Goal: Task Accomplishment & Management: Manage account settings

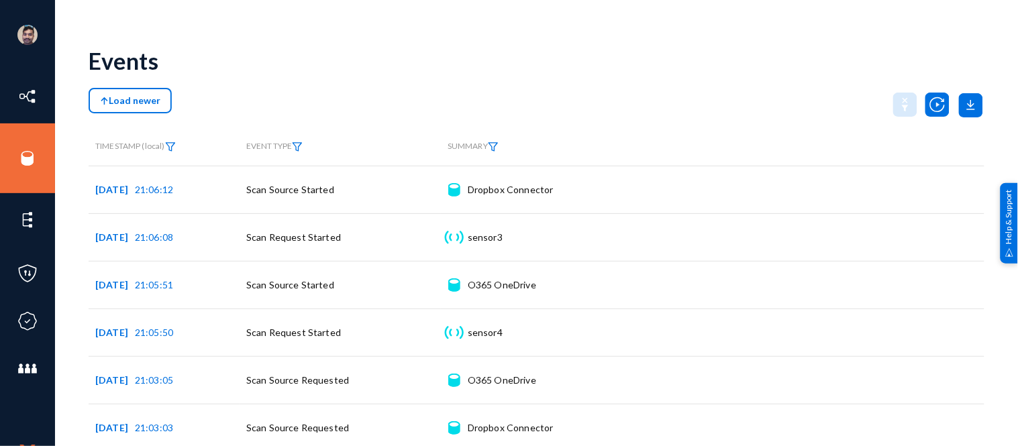
scroll to position [277, 0]
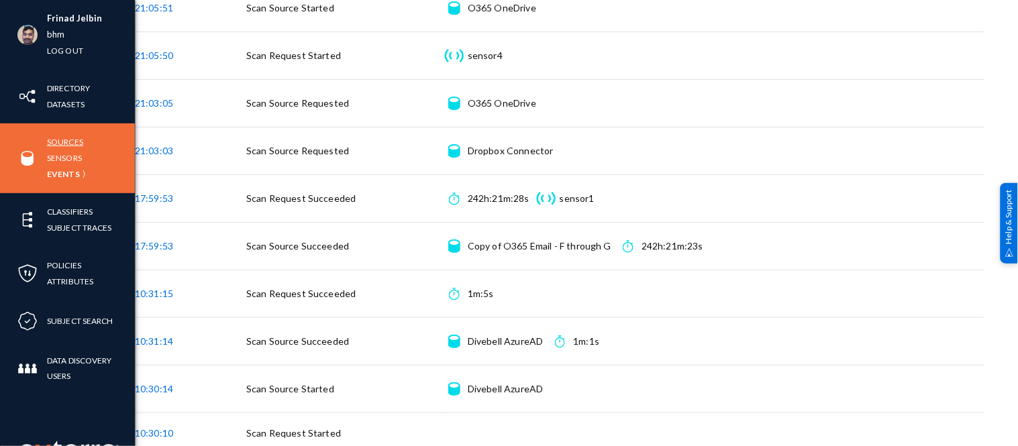
click at [56, 144] on link "Sources" at bounding box center [65, 141] width 36 height 15
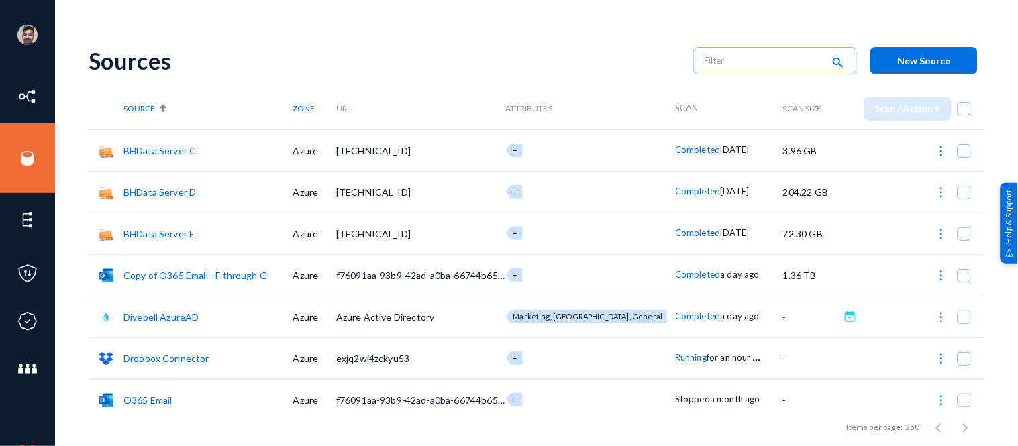
click at [935, 275] on img at bounding box center [941, 275] width 13 height 13
checkbox input "true"
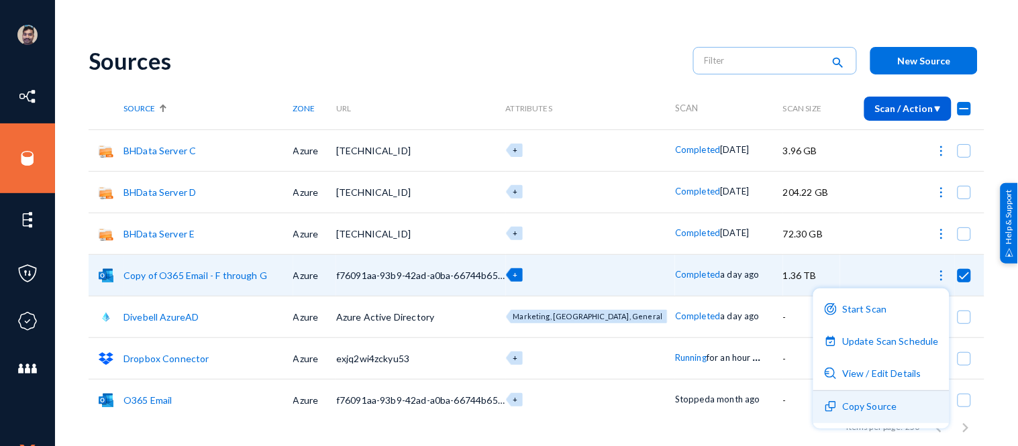
click at [869, 403] on button "Copy Source" at bounding box center [881, 407] width 136 height 32
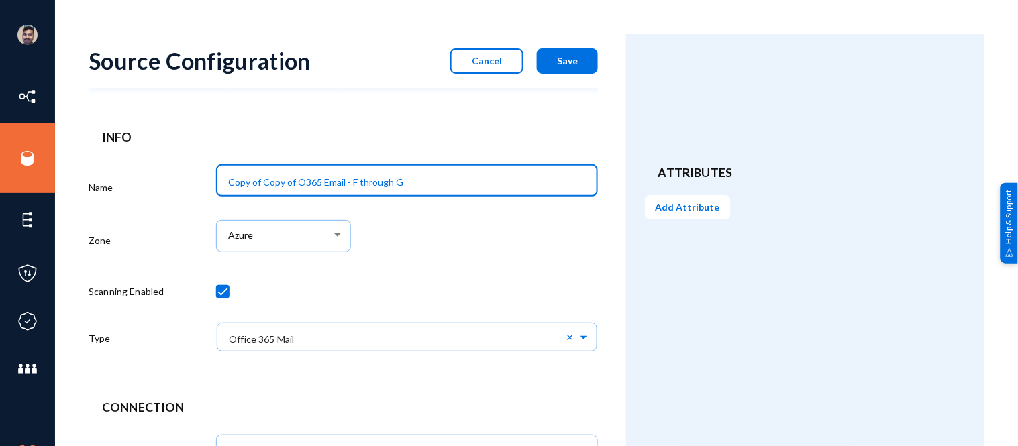
drag, startPoint x: 262, startPoint y: 182, endPoint x: 146, endPoint y: 178, distance: 116.2
click at [148, 178] on div "Name Copy of Copy of O365 Email - F through G Zone Azure Scanning Enabled Type …" at bounding box center [343, 262] width 509 height 205
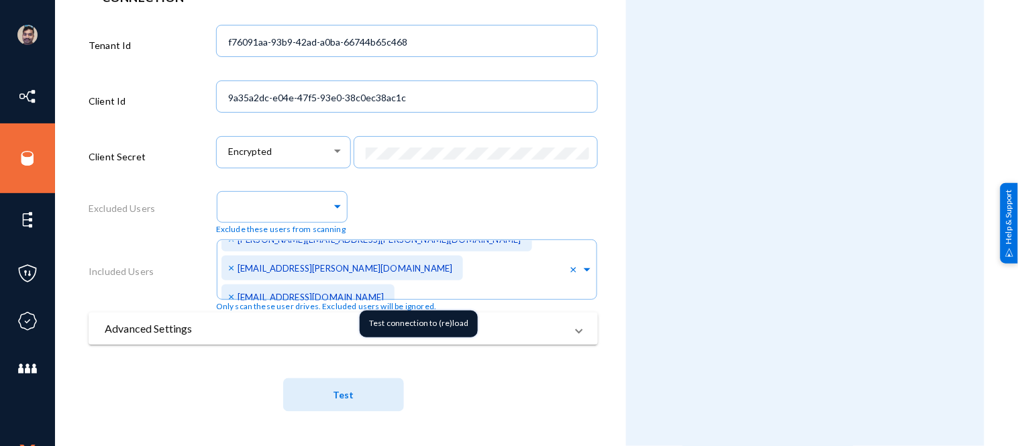
scroll to position [74, 0]
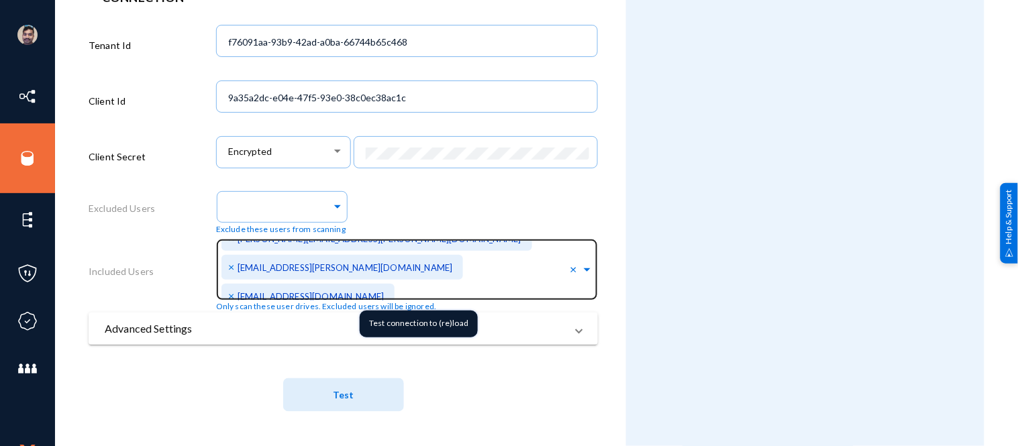
type input "Copy of O365 Email - D through E"
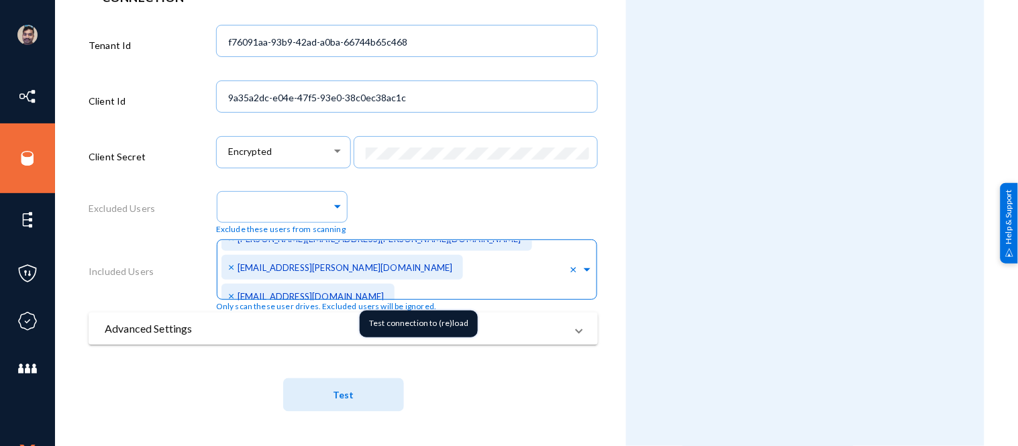
scroll to position [384, 0]
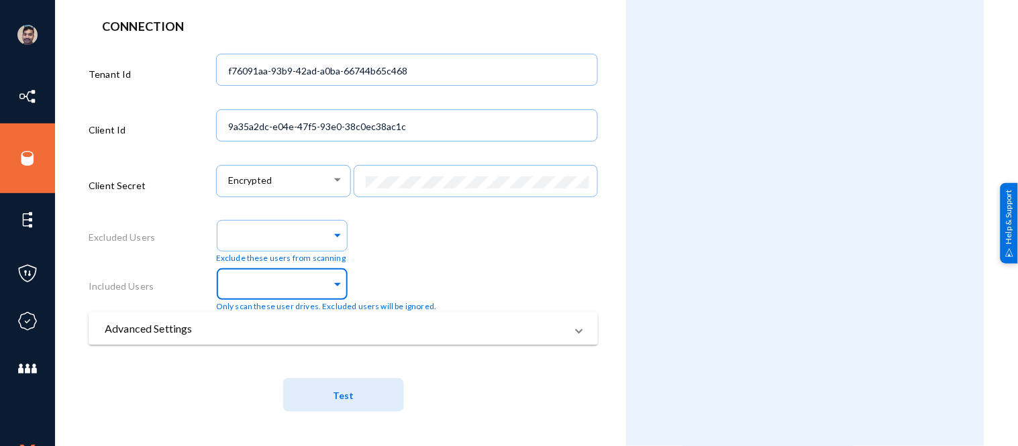
paste input "[PERSON_NAME][EMAIL_ADDRESS][DOMAIN_NAME]"
type input "[PERSON_NAME][EMAIL_ADDRESS][DOMAIN_NAME]"
click at [421, 271] on div "[PERSON_NAME][EMAIL_ADDRESS][DOMAIN_NAME] × Only scan these user drives. Exclud…" at bounding box center [326, 288] width 221 height 48
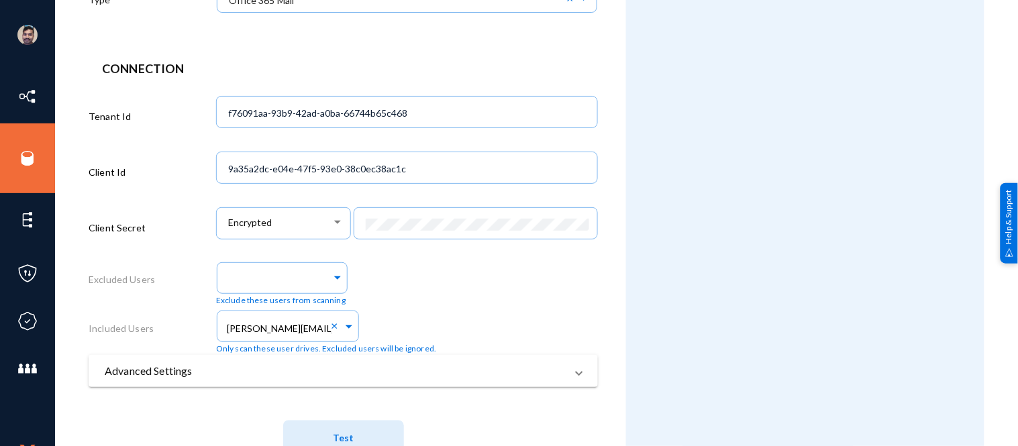
scroll to position [384, 0]
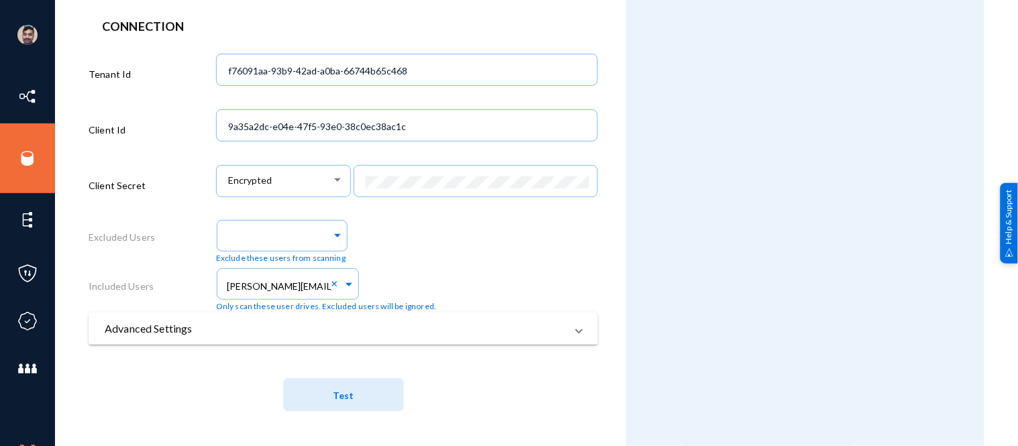
click at [350, 393] on span "Test" at bounding box center [343, 395] width 21 height 11
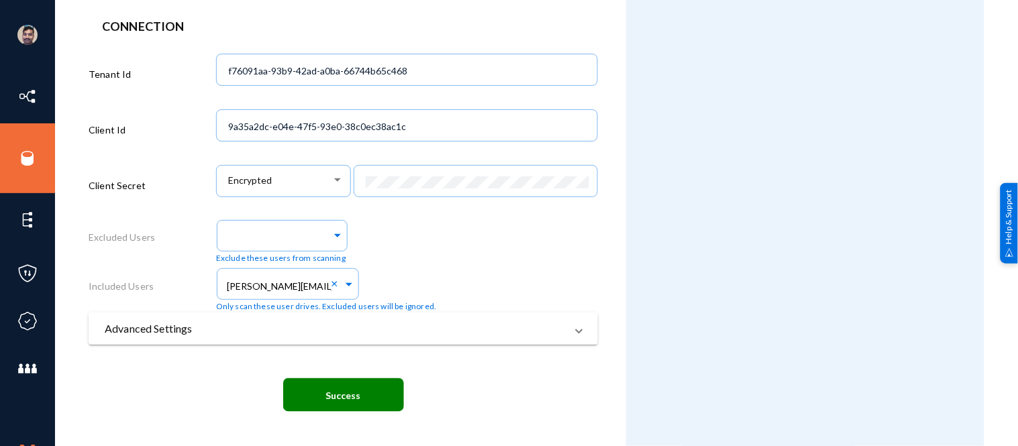
click at [405, 266] on div "[PERSON_NAME][EMAIL_ADDRESS][DOMAIN_NAME] × Only scan these user drives. Exclud…" at bounding box center [326, 288] width 221 height 48
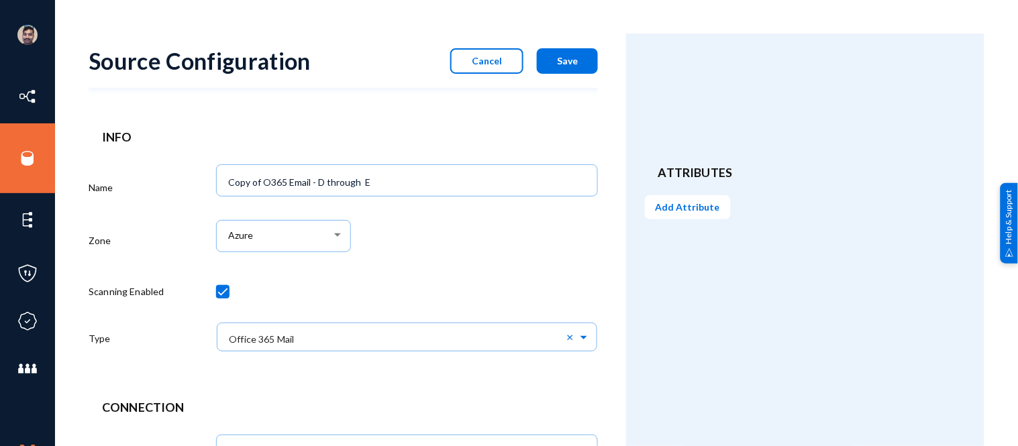
scroll to position [1, 0]
click at [578, 56] on button "Save" at bounding box center [567, 61] width 61 height 26
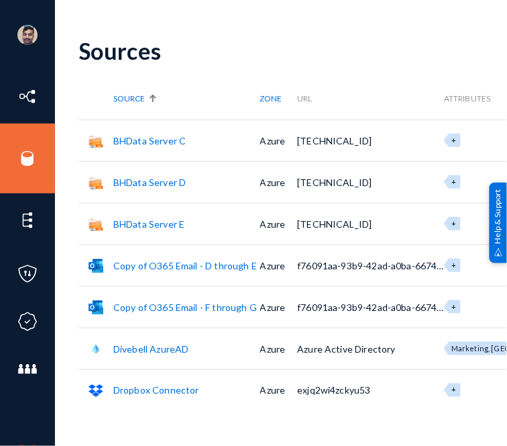
click at [180, 263] on link "Copy of O365 Email - D through E" at bounding box center [185, 265] width 144 height 11
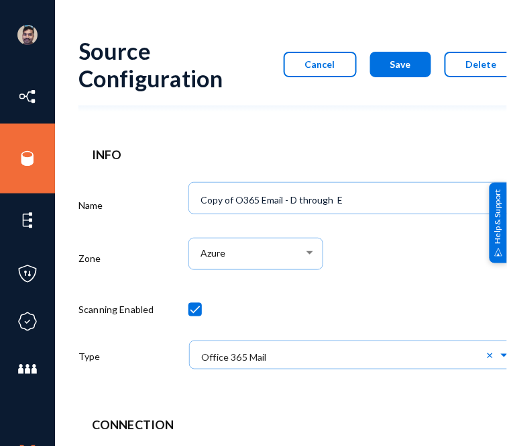
scroll to position [406, 0]
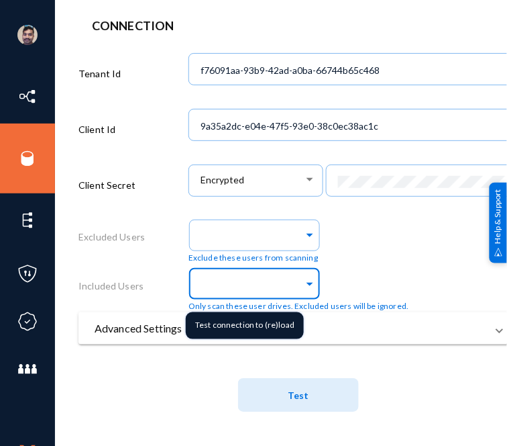
click at [237, 280] on input "text" at bounding box center [251, 285] width 105 height 13
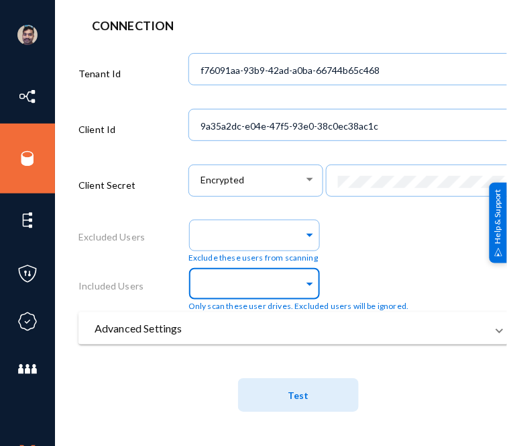
paste input "[PERSON_NAME][EMAIL_ADDRESS][DOMAIN_NAME]"
type input "[PERSON_NAME][EMAIL_ADDRESS][DOMAIN_NAME]"
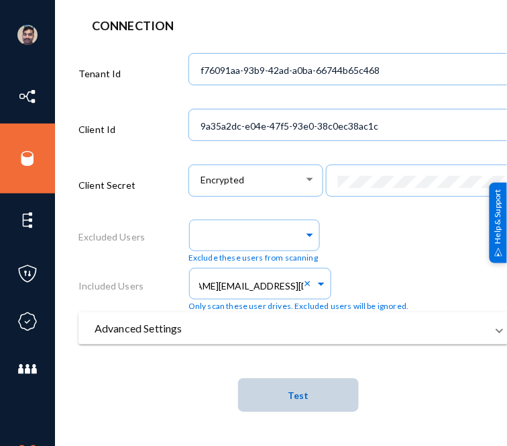
scroll to position [0, 0]
click at [315, 385] on button "Test" at bounding box center [298, 395] width 121 height 34
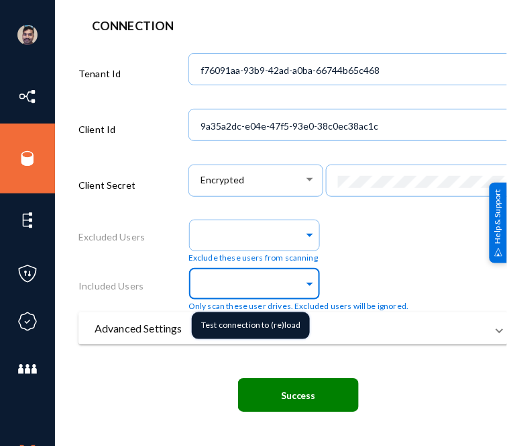
paste input "[PERSON_NAME][EMAIL_ADDRESS][DOMAIN_NAME]"
type input "[PERSON_NAME][EMAIL_ADDRESS][DOMAIN_NAME]"
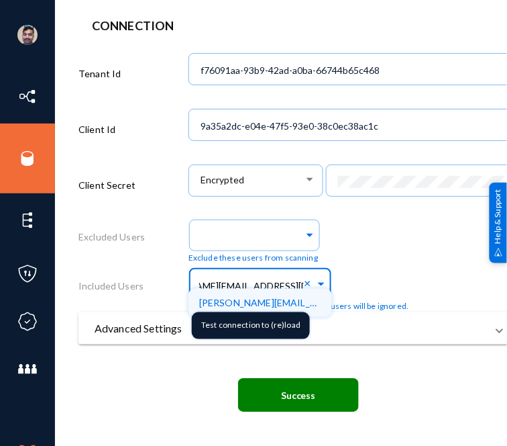
click at [232, 297] on span "[PERSON_NAME][EMAIL_ADDRESS][DOMAIN_NAME]" at bounding box center [316, 302] width 234 height 11
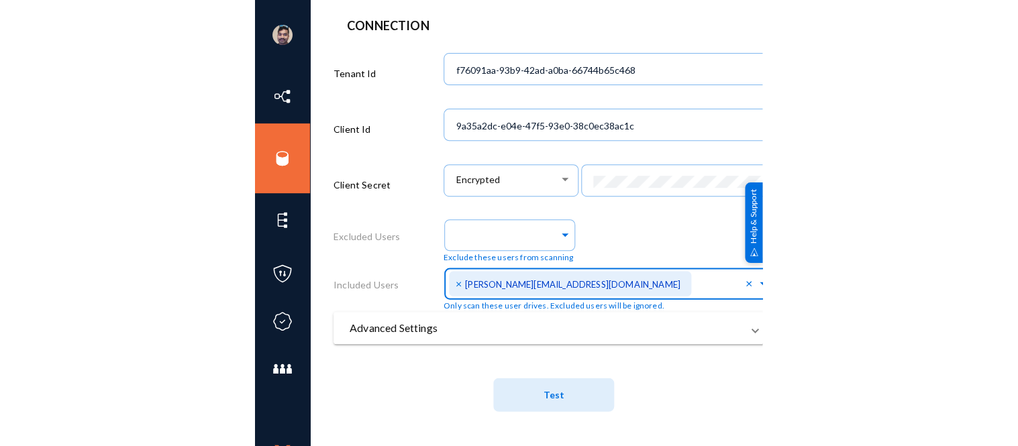
scroll to position [0, 0]
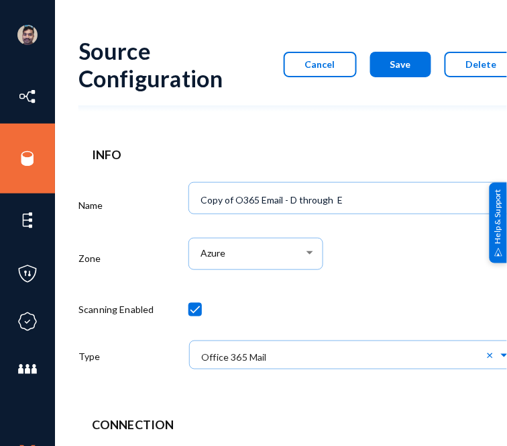
click at [418, 59] on button "Save" at bounding box center [400, 65] width 61 height 26
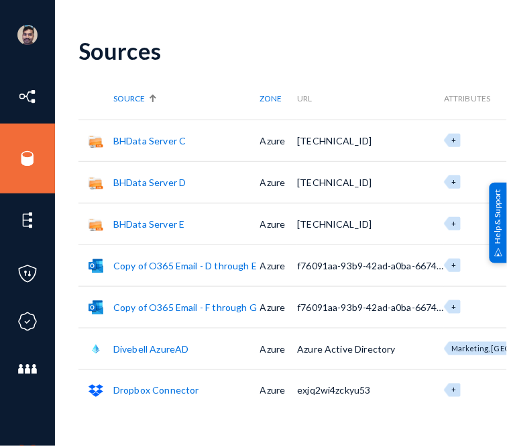
click at [191, 263] on link "Copy of O365 Email - D through E" at bounding box center [185, 265] width 144 height 11
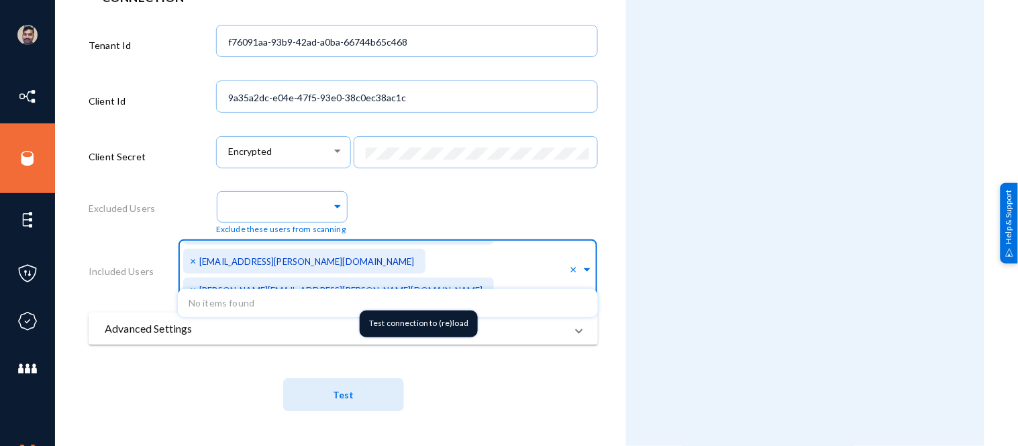
scroll to position [5713, 0]
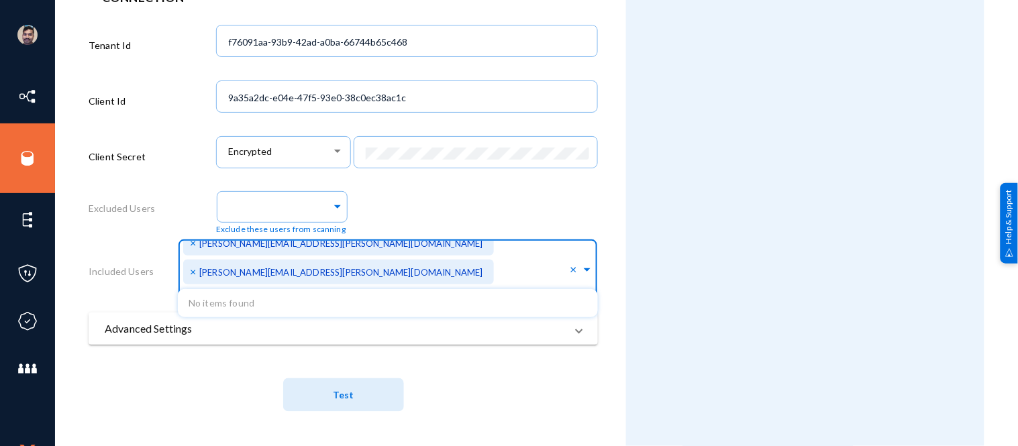
click at [589, 205] on div "Exclude these users from scanning" at bounding box center [407, 211] width 382 height 48
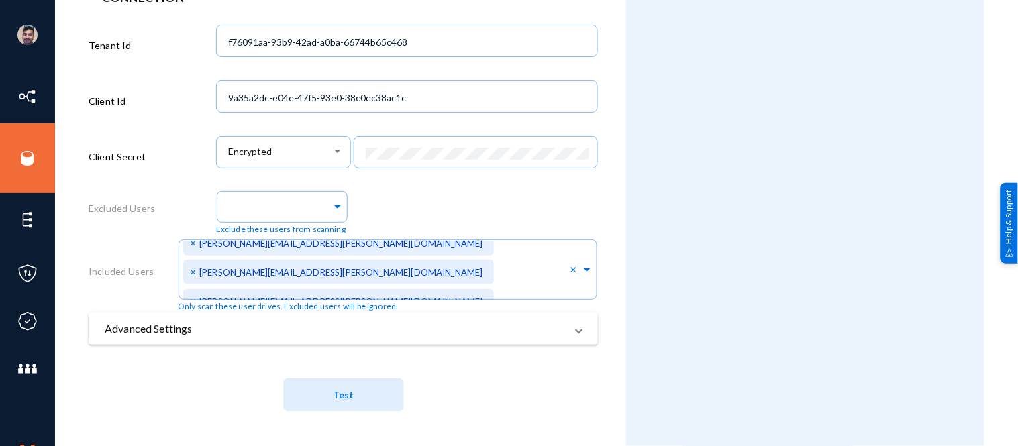
scroll to position [0, 0]
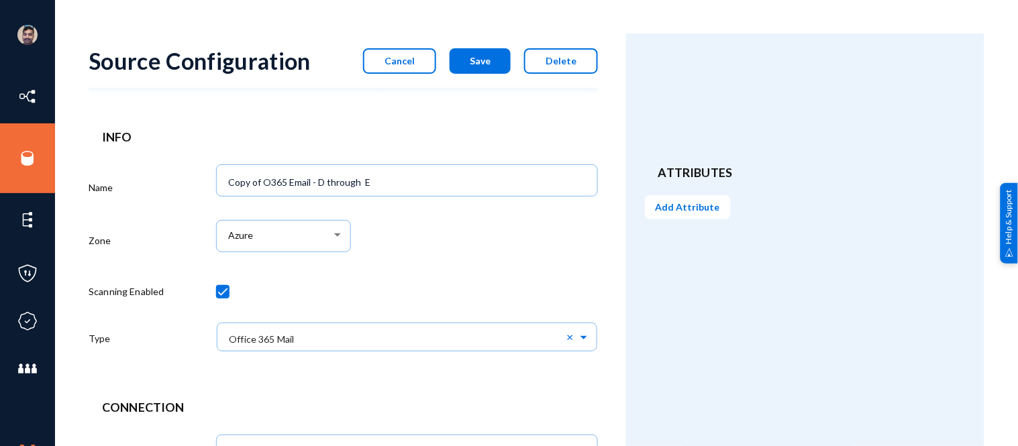
click at [412, 64] on span "Cancel" at bounding box center [400, 60] width 30 height 11
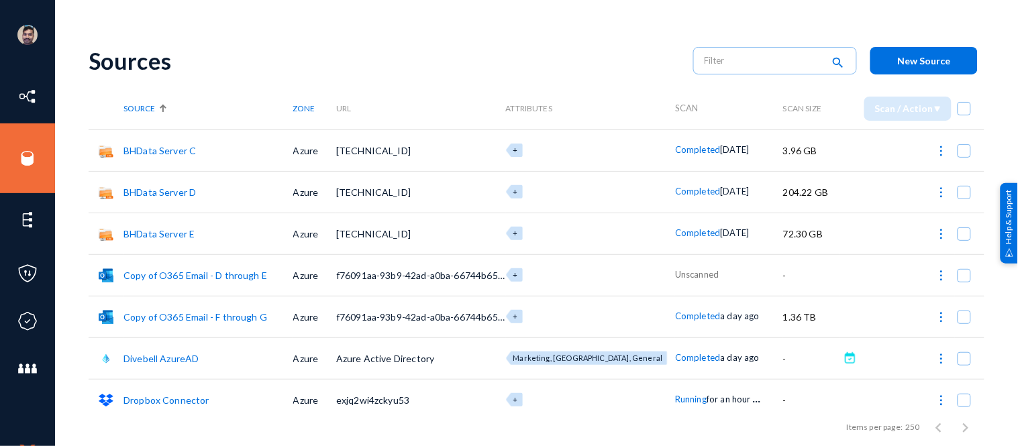
click at [935, 275] on img at bounding box center [941, 275] width 13 height 13
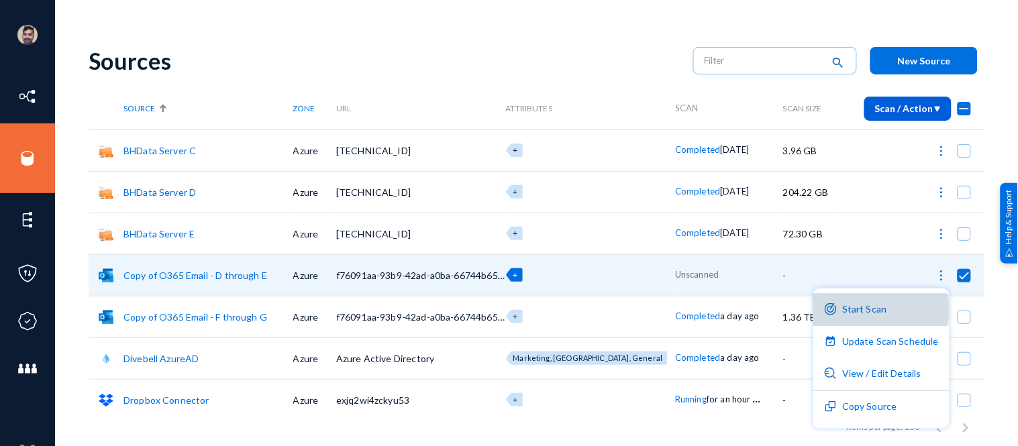
click at [874, 309] on button "Start Scan" at bounding box center [881, 310] width 136 height 32
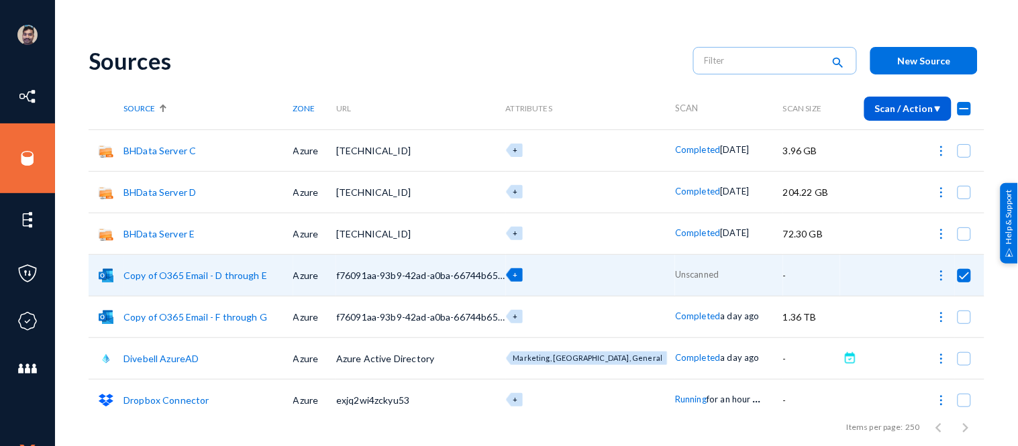
checkbox input "false"
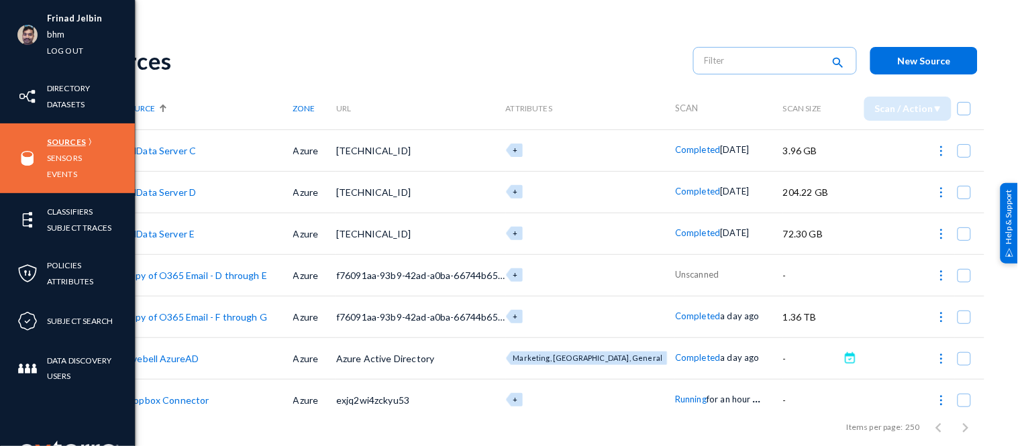
click at [54, 144] on link "Sources" at bounding box center [66, 141] width 39 height 15
click at [66, 159] on link "Sensors" at bounding box center [64, 157] width 35 height 15
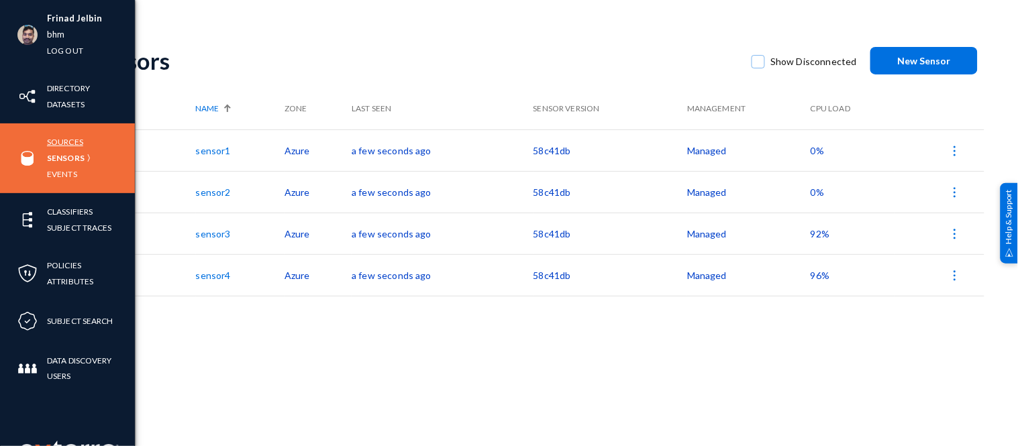
click at [68, 140] on link "Sources" at bounding box center [65, 141] width 36 height 15
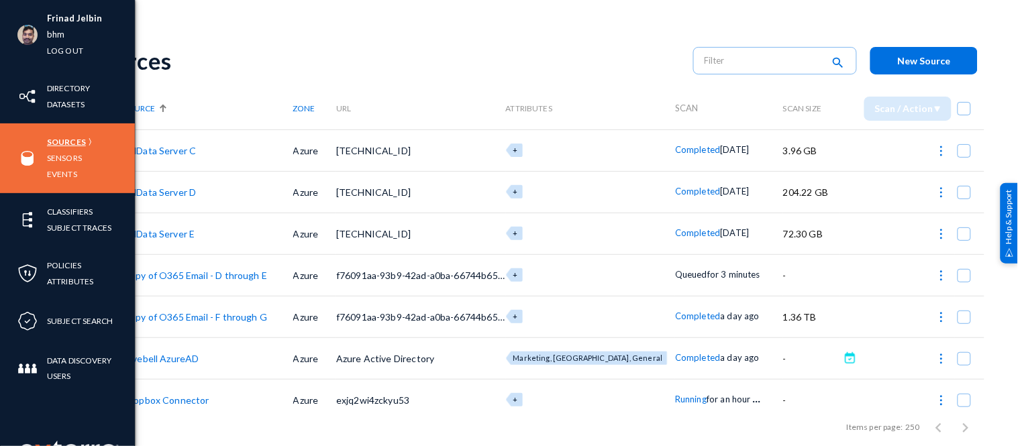
click at [60, 141] on link "Sources" at bounding box center [66, 141] width 39 height 15
click at [59, 159] on link "Sensors" at bounding box center [64, 157] width 35 height 15
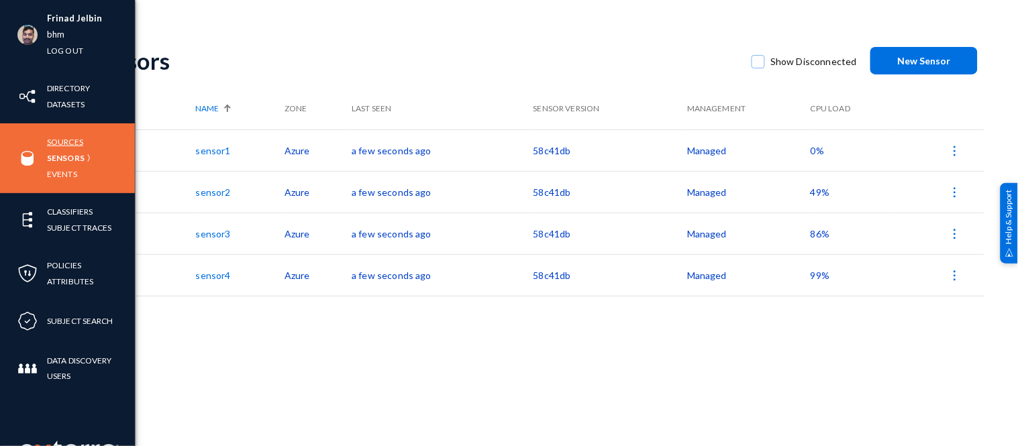
click at [67, 138] on link "Sources" at bounding box center [65, 141] width 36 height 15
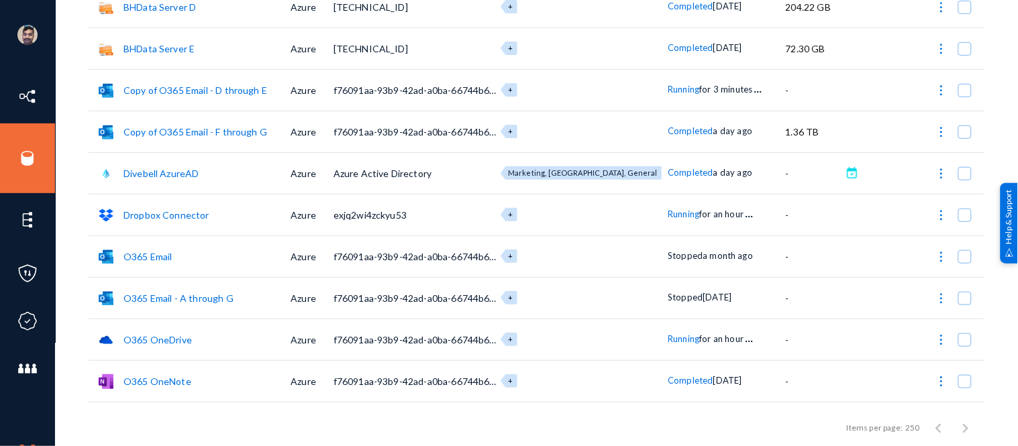
scroll to position [188, 0]
